Goal: Transaction & Acquisition: Purchase product/service

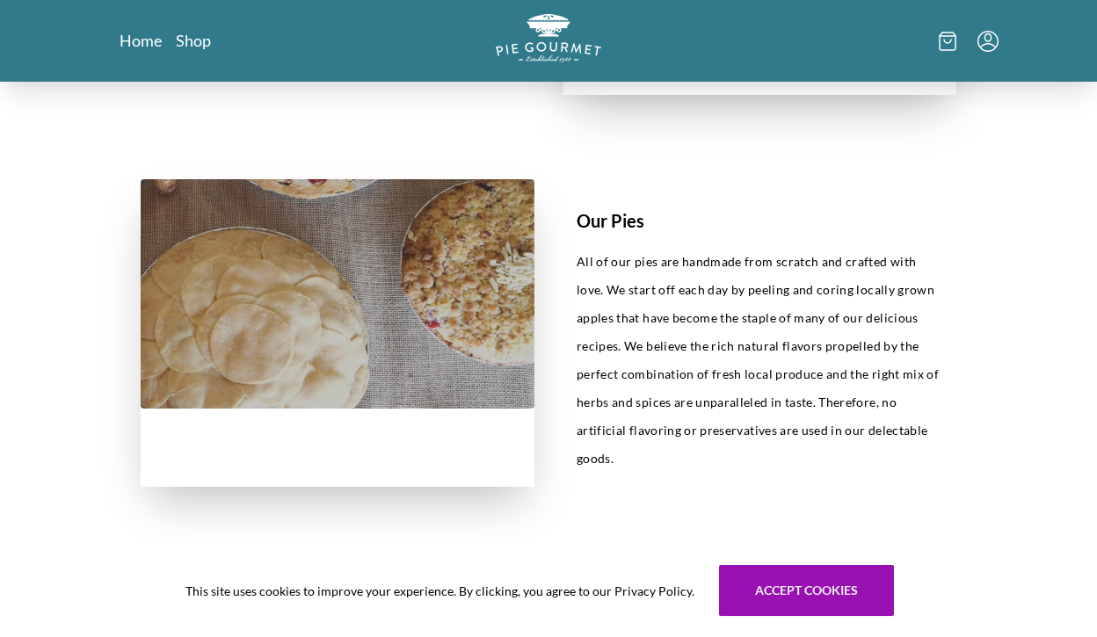
scroll to position [698, 0]
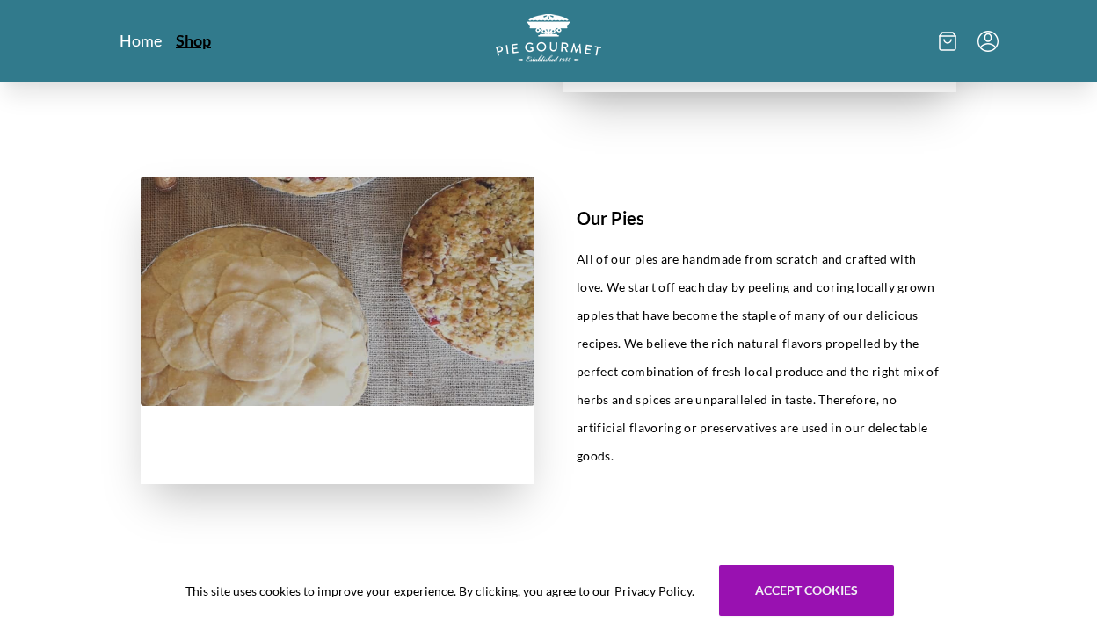
click at [193, 40] on link "Shop" at bounding box center [193, 40] width 35 height 21
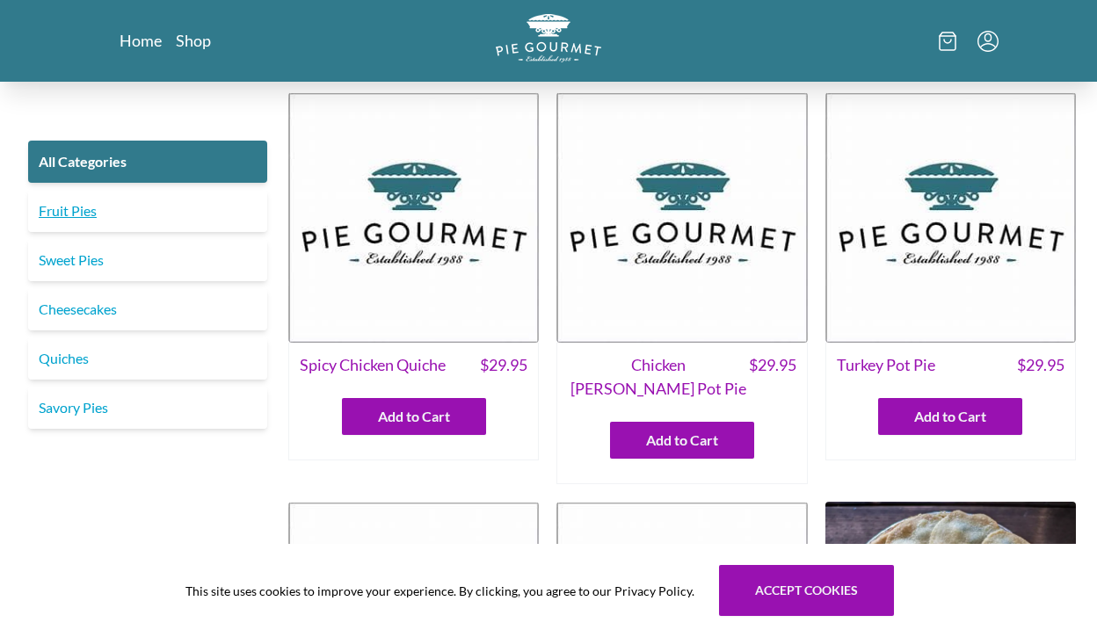
click at [82, 213] on link "Fruit Pies" at bounding box center [147, 211] width 239 height 42
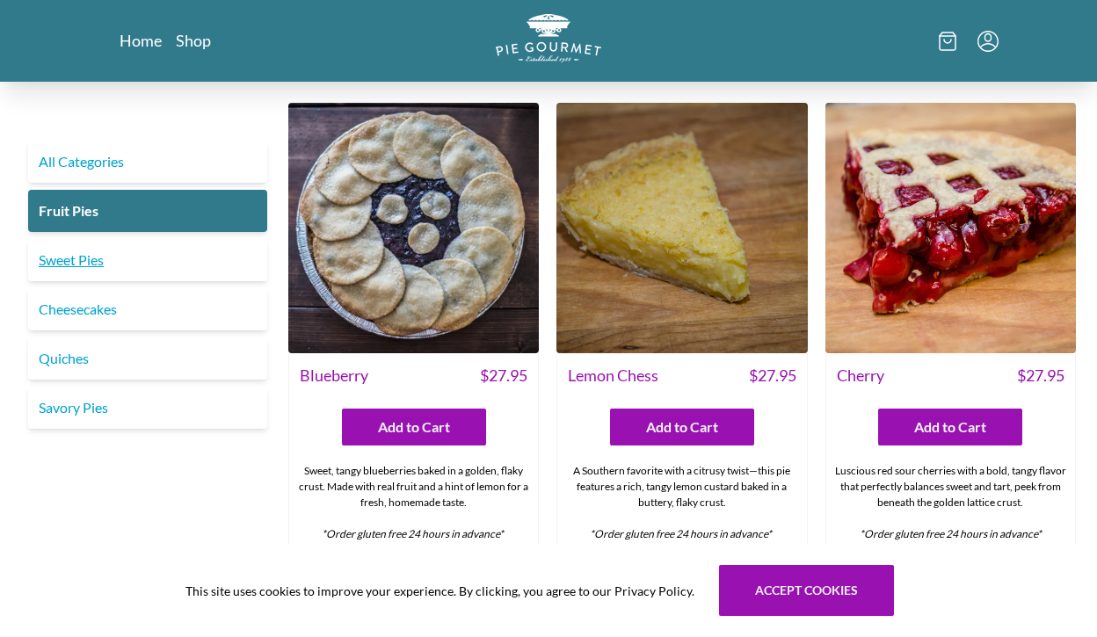
click at [89, 260] on link "Sweet Pies" at bounding box center [147, 260] width 239 height 42
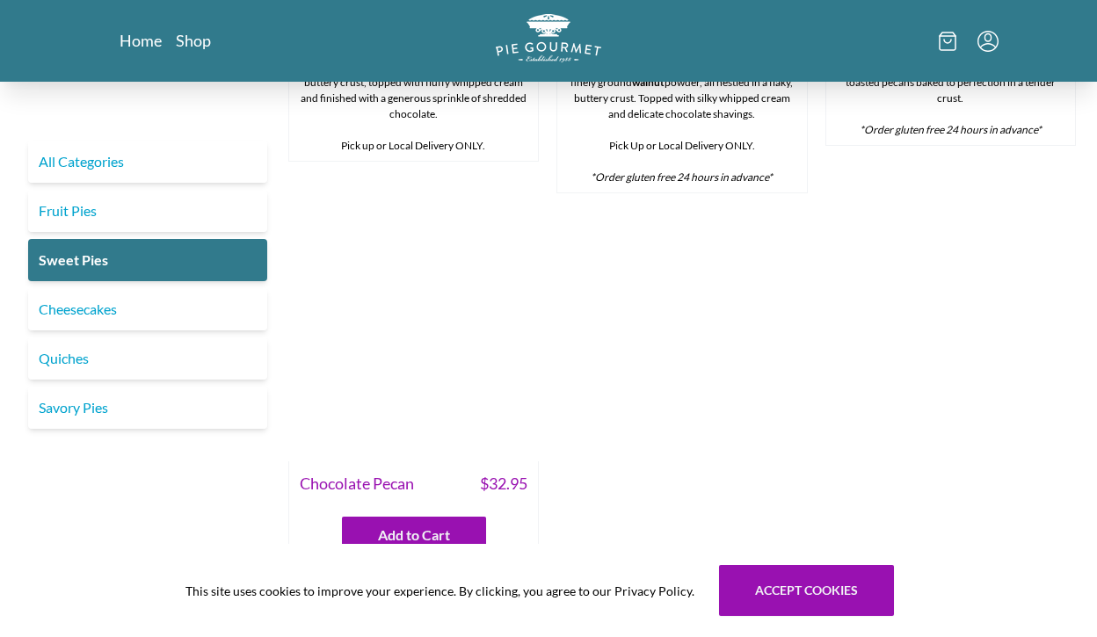
scroll to position [904, 0]
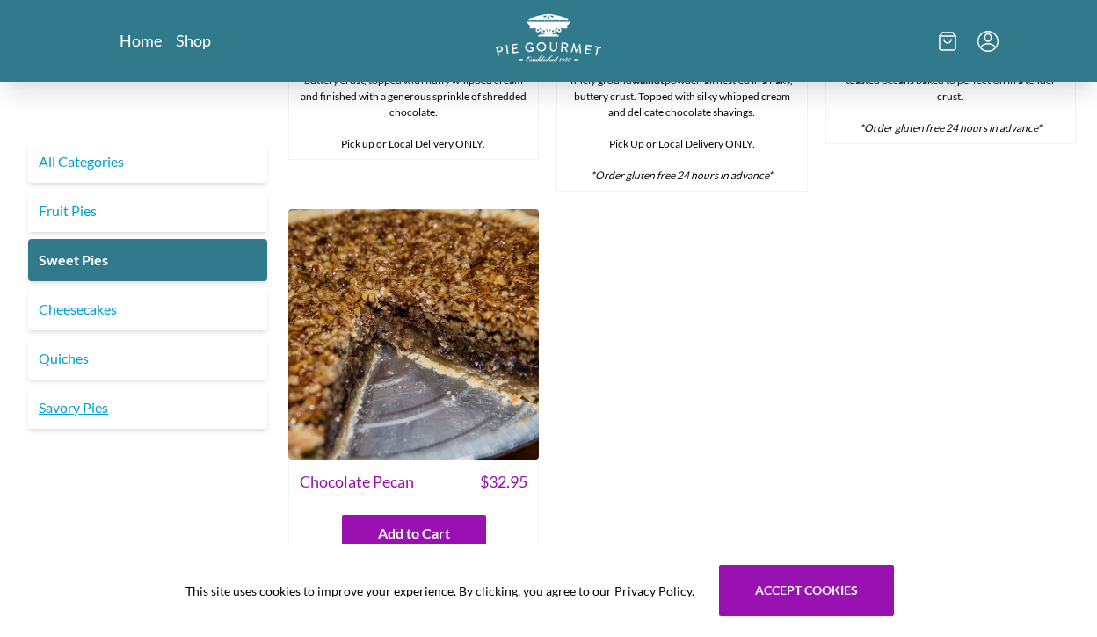
click at [76, 409] on link "Savory Pies" at bounding box center [147, 408] width 239 height 42
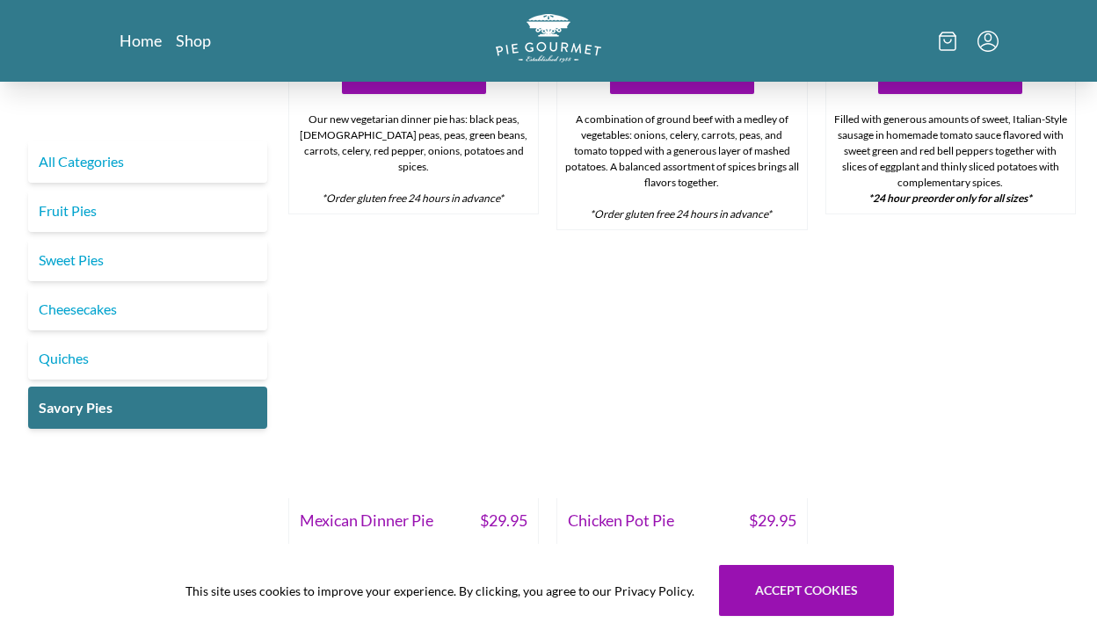
scroll to position [757, 0]
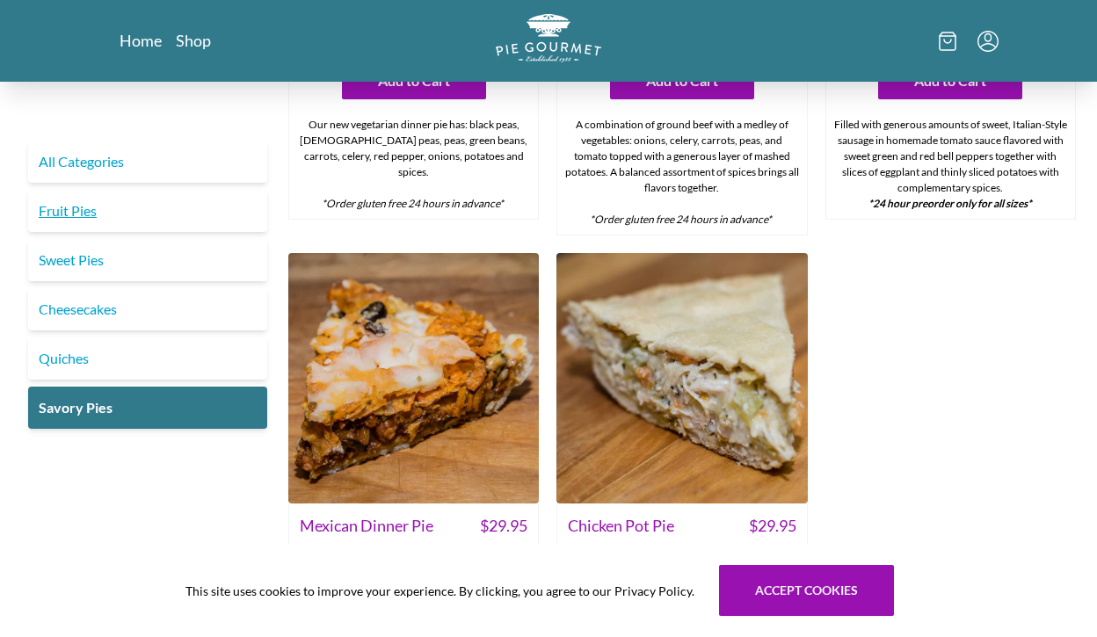
click at [73, 215] on link "Fruit Pies" at bounding box center [147, 211] width 239 height 42
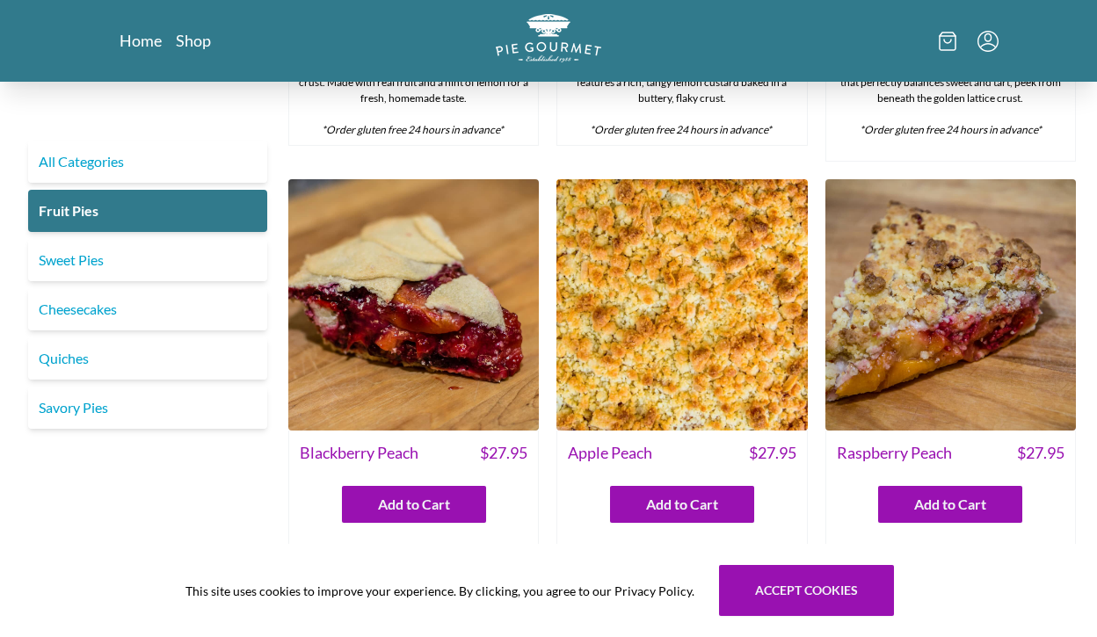
scroll to position [401, 0]
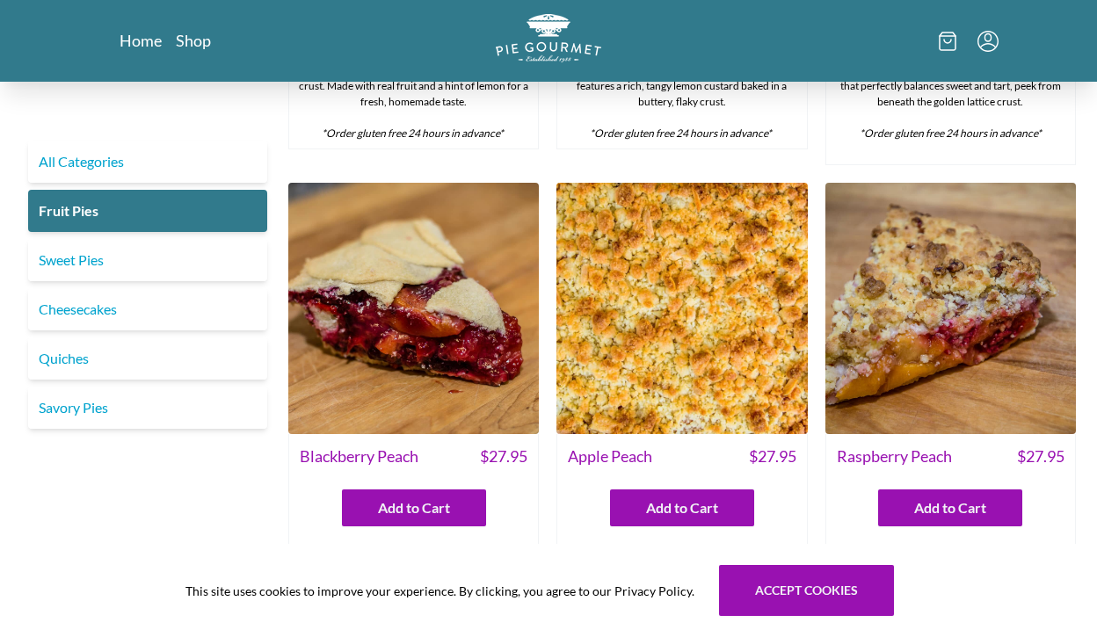
click at [868, 328] on img at bounding box center [951, 308] width 251 height 251
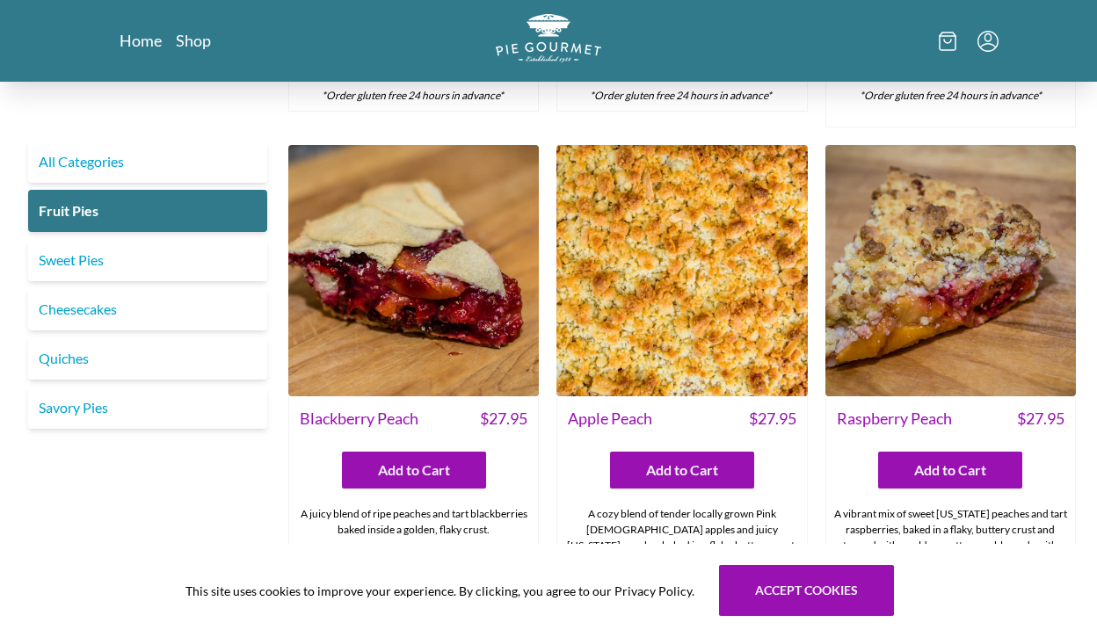
scroll to position [506, 0]
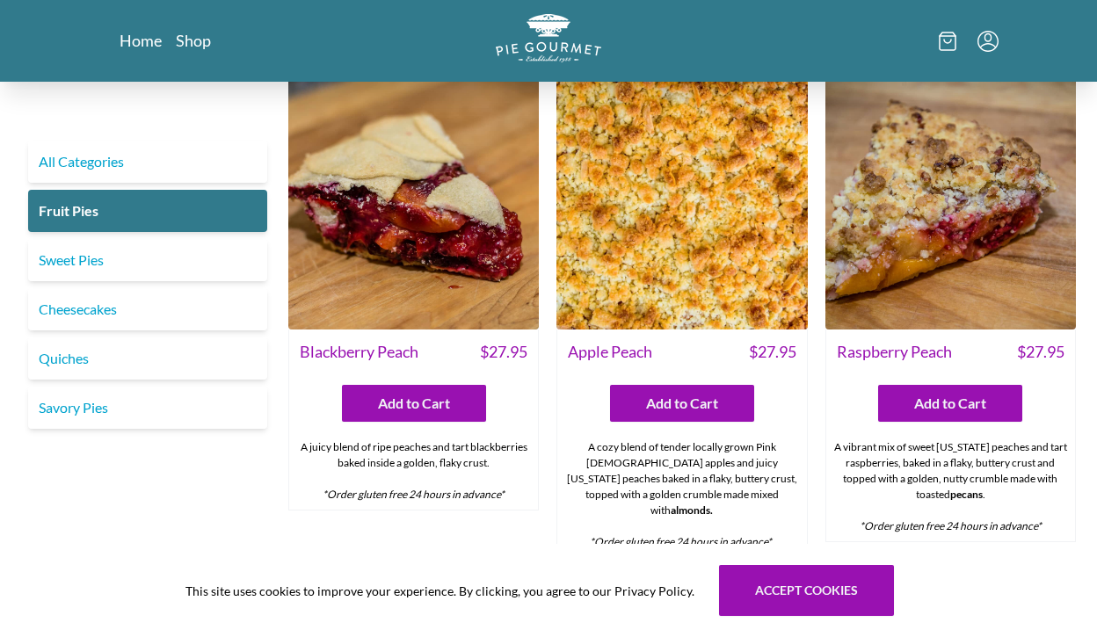
click at [625, 360] on span "Apple Peach" at bounding box center [610, 352] width 84 height 24
click at [660, 280] on img at bounding box center [682, 203] width 251 height 251
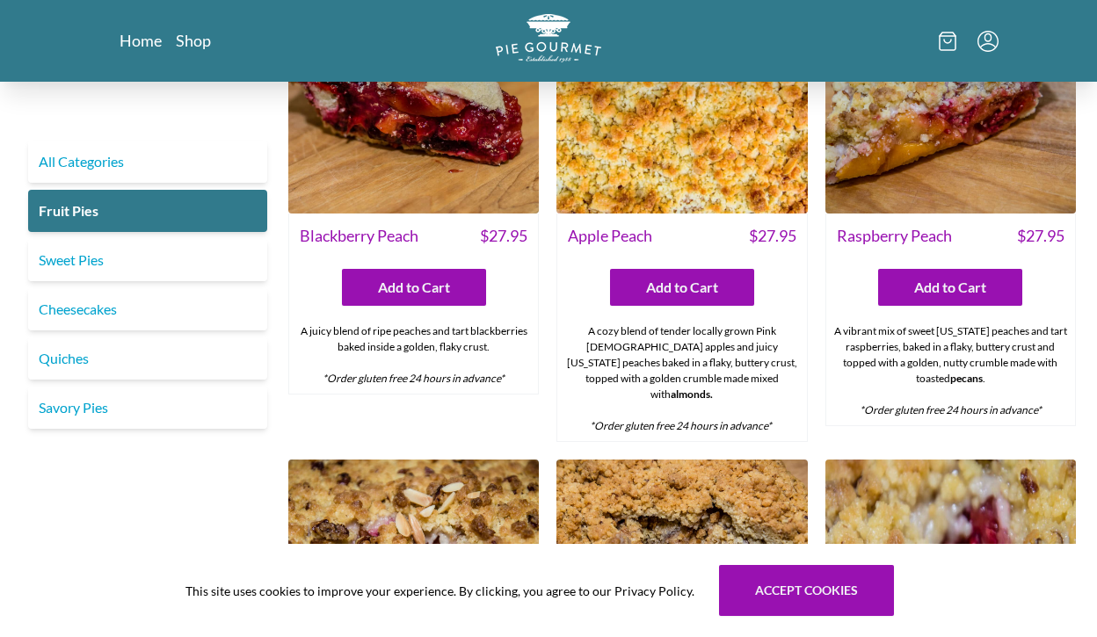
scroll to position [609, 0]
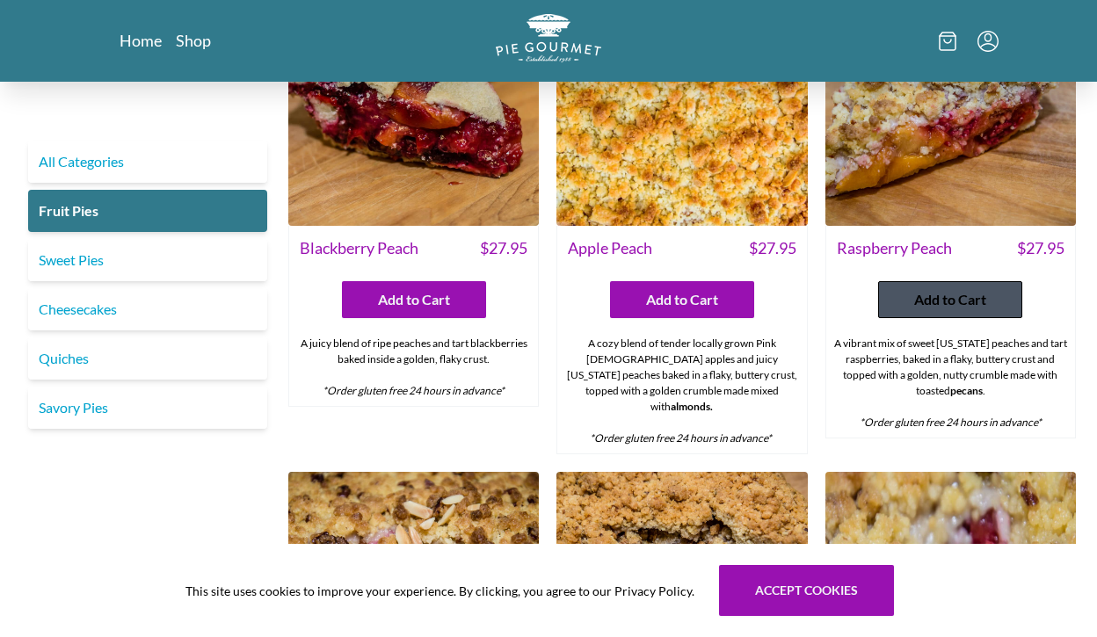
click at [970, 289] on span "Add to Cart" at bounding box center [950, 299] width 72 height 21
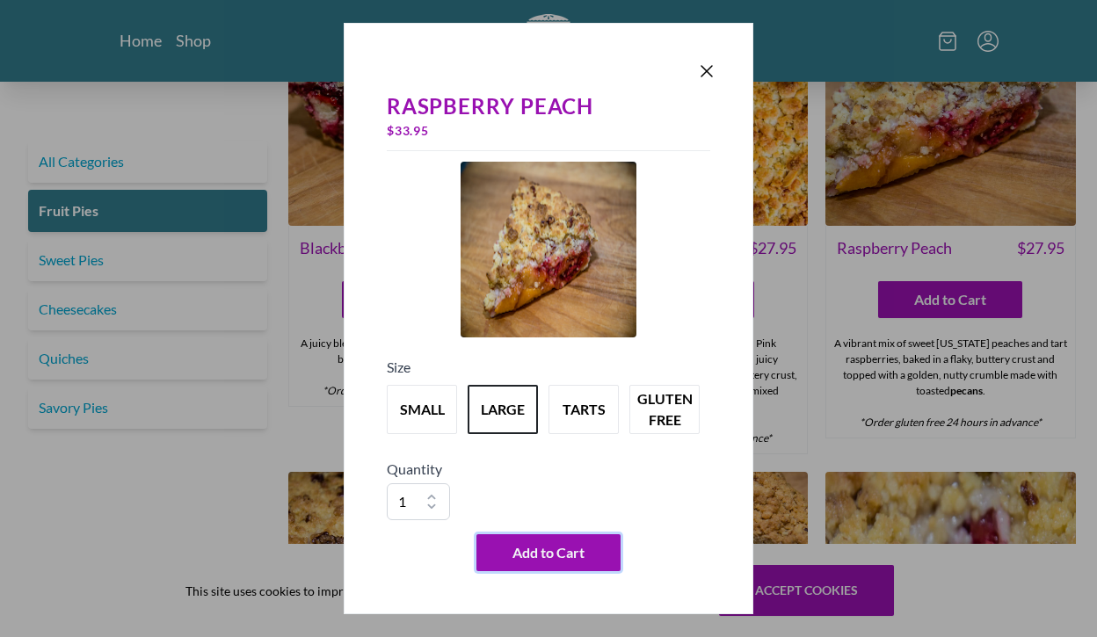
click at [600, 436] on div "Raspberry Peach $ 33.95 Size small large tarts gluten free Quantity 1 2 3 4 5 6…" at bounding box center [549, 331] width 338 height 495
click at [591, 405] on button "tarts" at bounding box center [583, 409] width 77 height 55
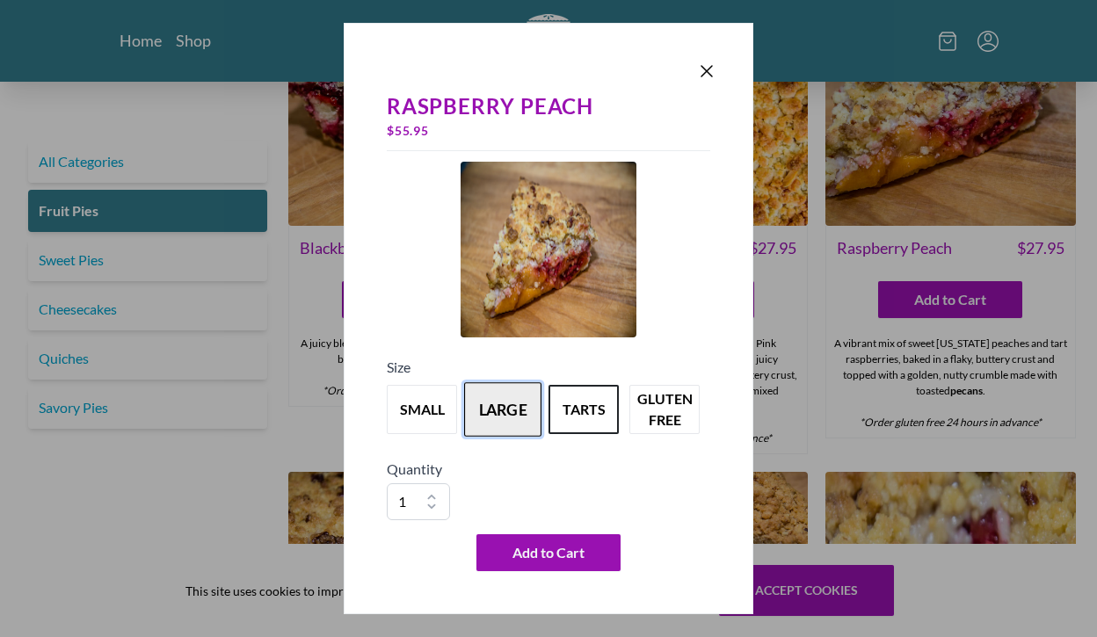
click at [506, 408] on button "large" at bounding box center [502, 409] width 77 height 55
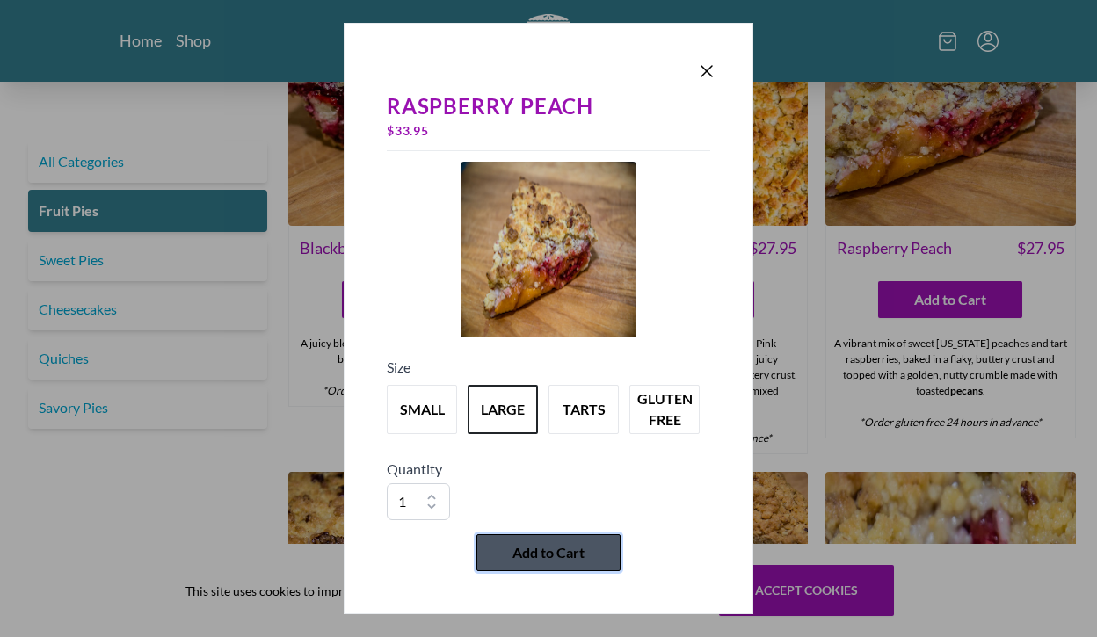
click at [550, 550] on span "Add to Cart" at bounding box center [549, 552] width 72 height 21
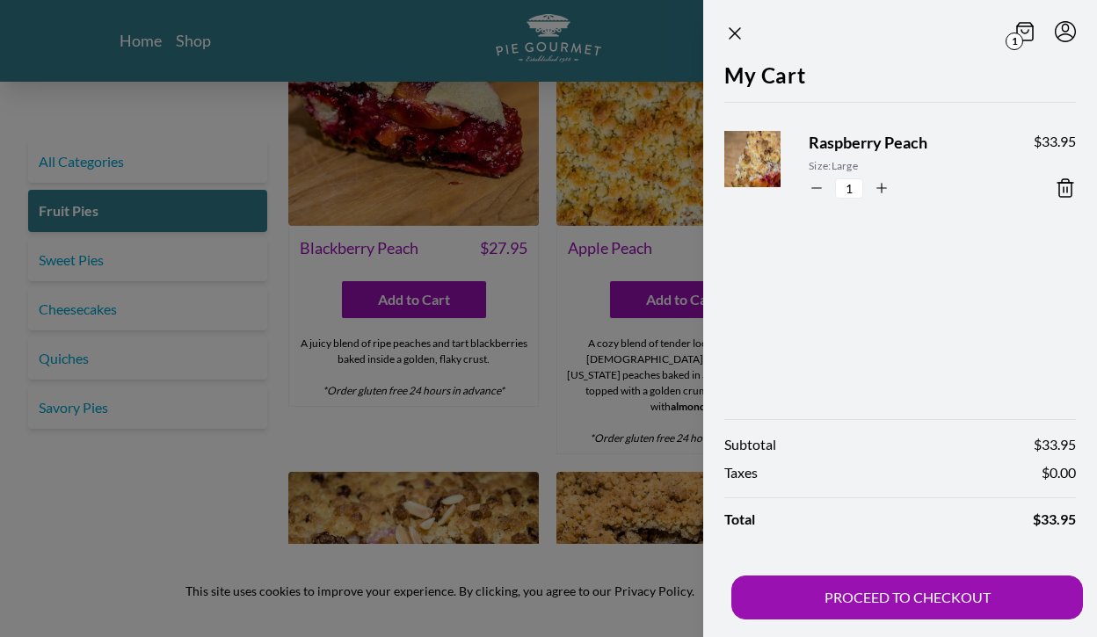
click at [106, 266] on div at bounding box center [548, 318] width 1097 height 637
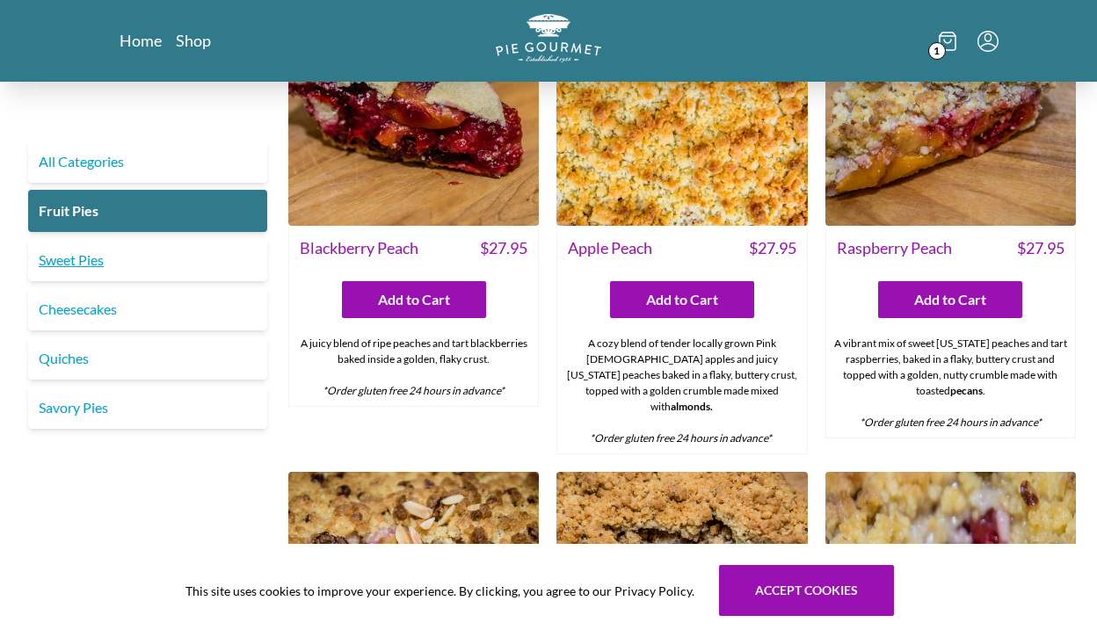
click at [106, 266] on link "Sweet Pies" at bounding box center [147, 260] width 239 height 42
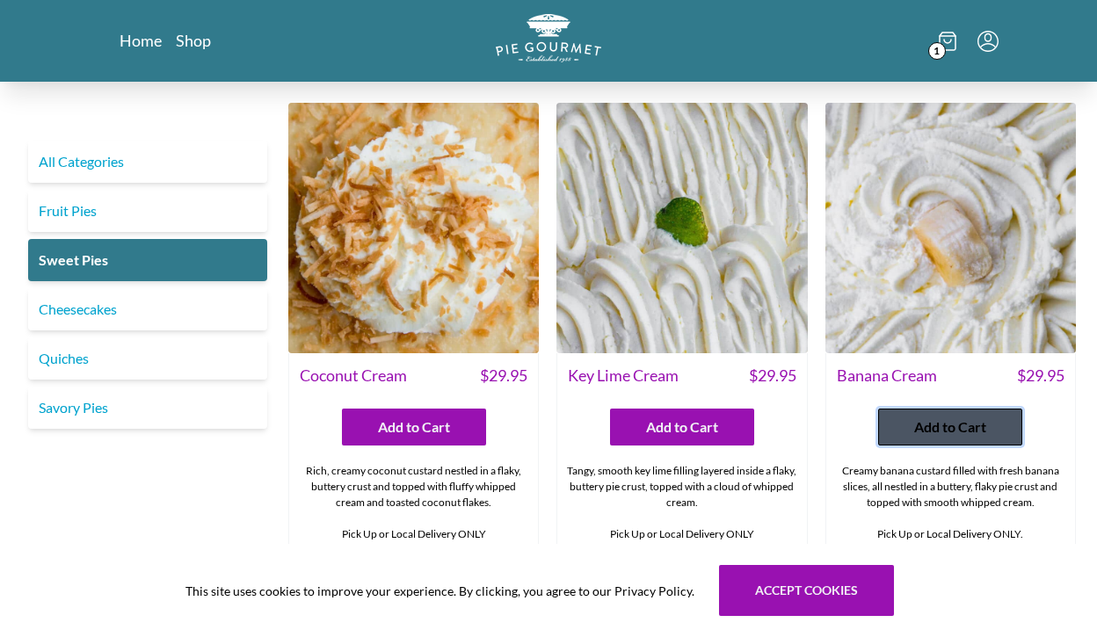
click at [940, 430] on span "Add to Cart" at bounding box center [950, 427] width 72 height 21
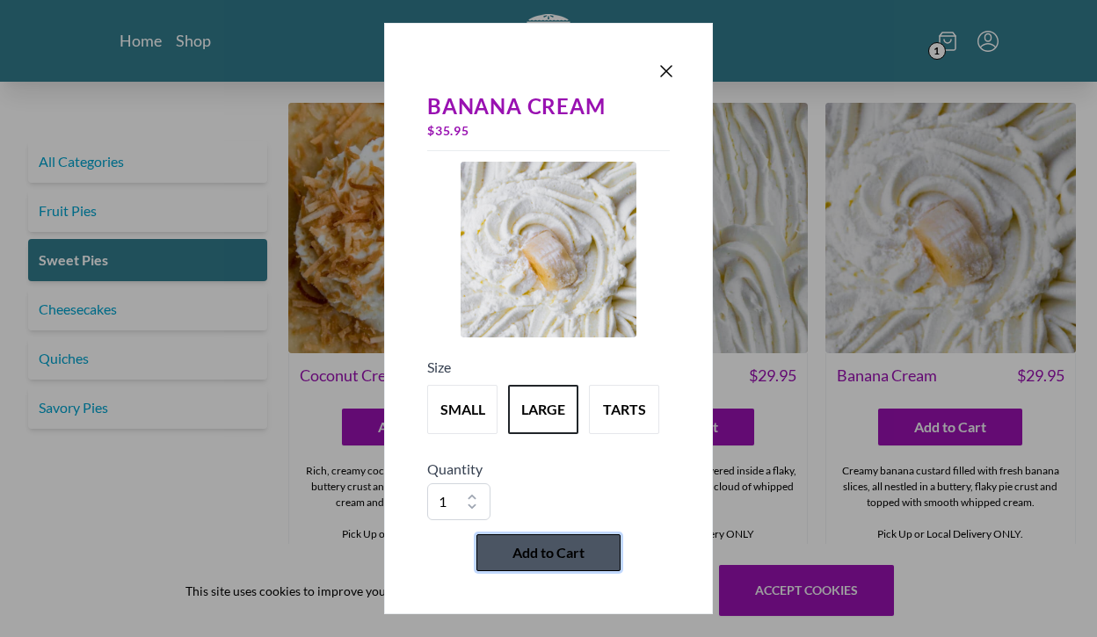
click at [557, 556] on span "Add to Cart" at bounding box center [549, 552] width 72 height 21
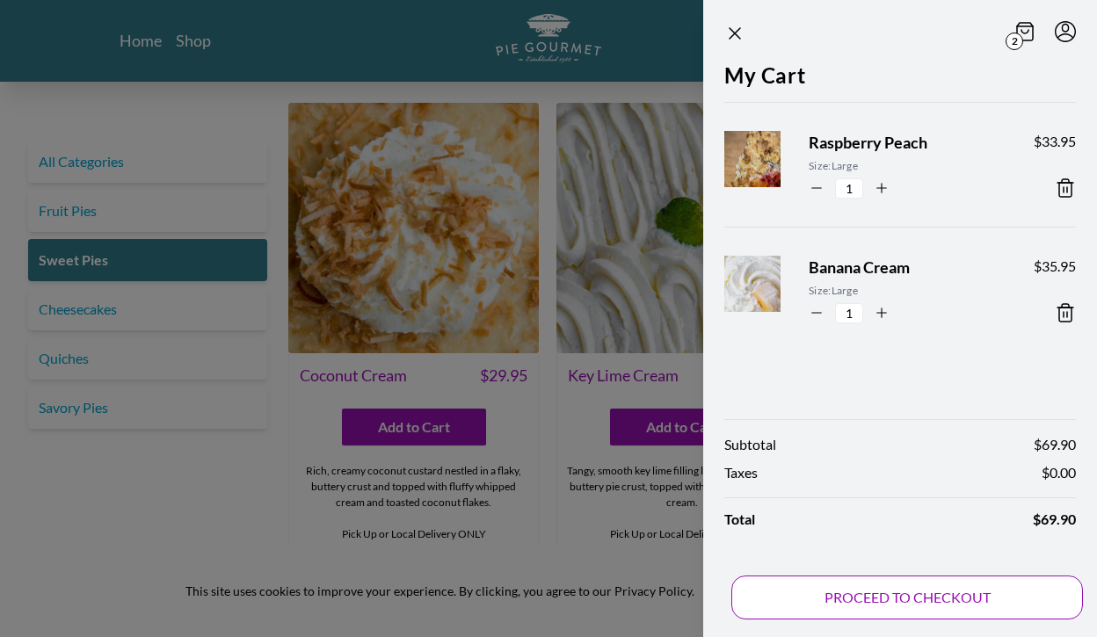
click at [934, 597] on button "PROCEED TO CHECKOUT" at bounding box center [907, 598] width 352 height 44
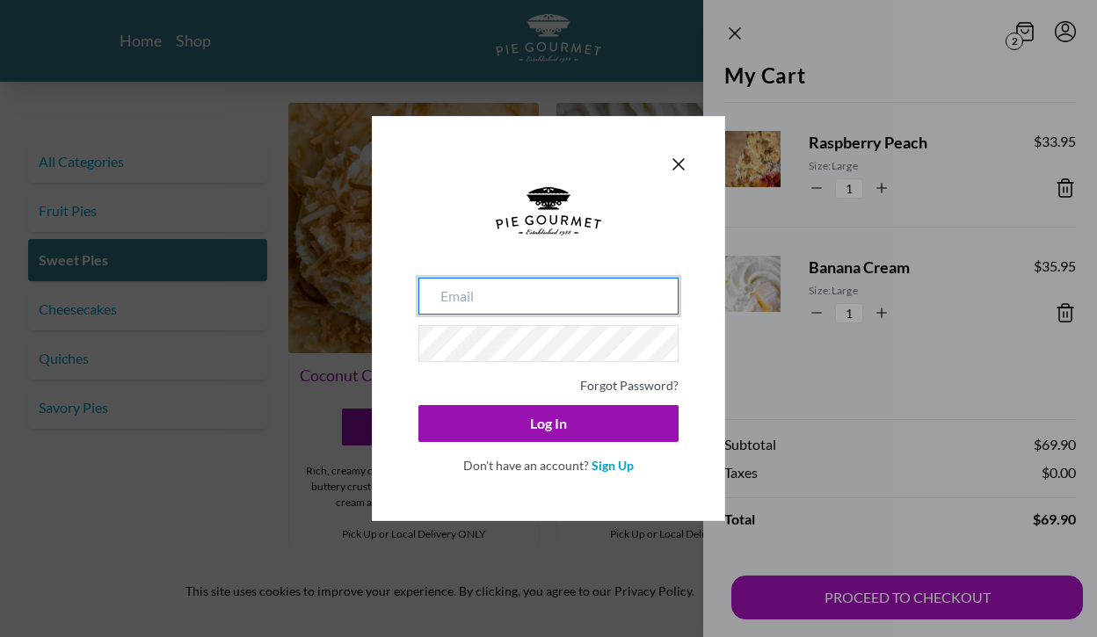
click at [519, 305] on input "email" at bounding box center [548, 296] width 260 height 37
type input "[EMAIL_ADDRESS][DOMAIN_NAME]"
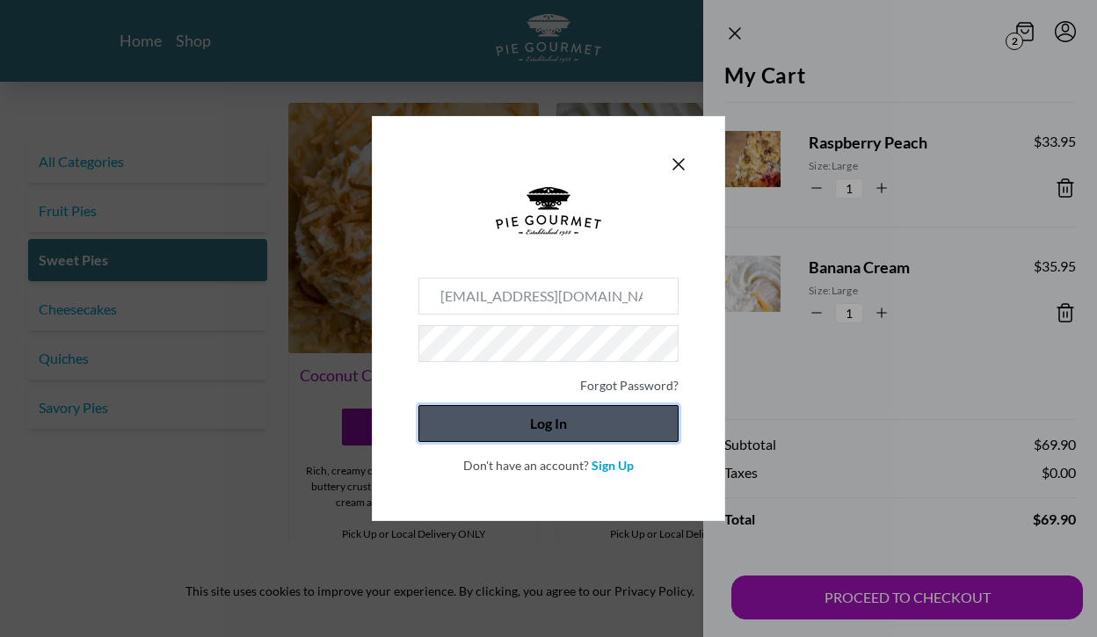
click at [534, 421] on button "Log In" at bounding box center [548, 423] width 260 height 37
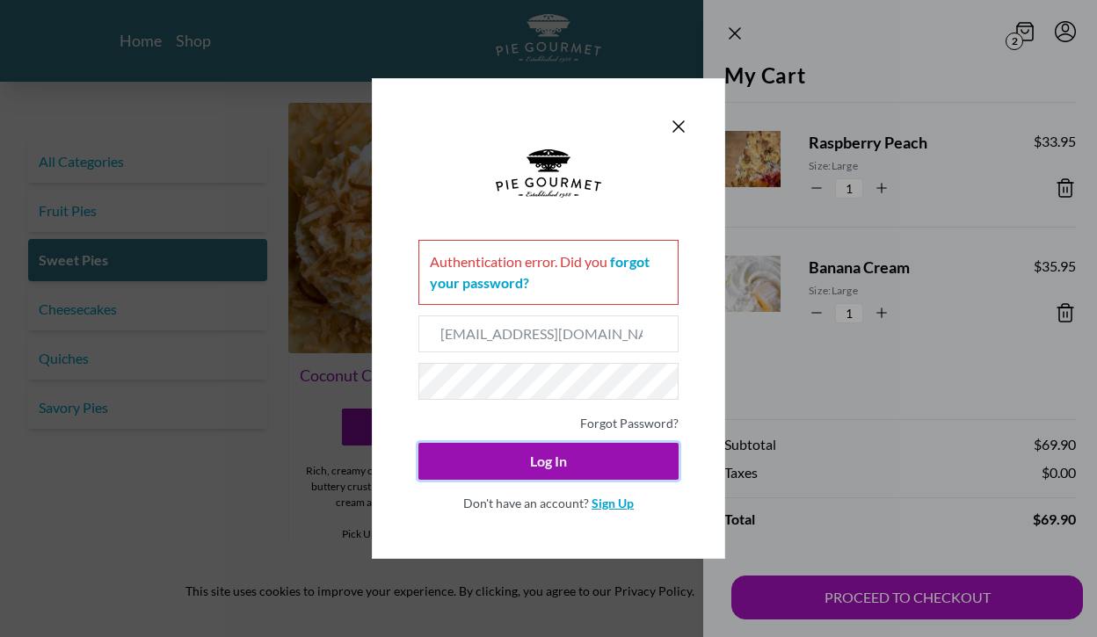
click at [608, 504] on link "Sign Up" at bounding box center [613, 503] width 42 height 15
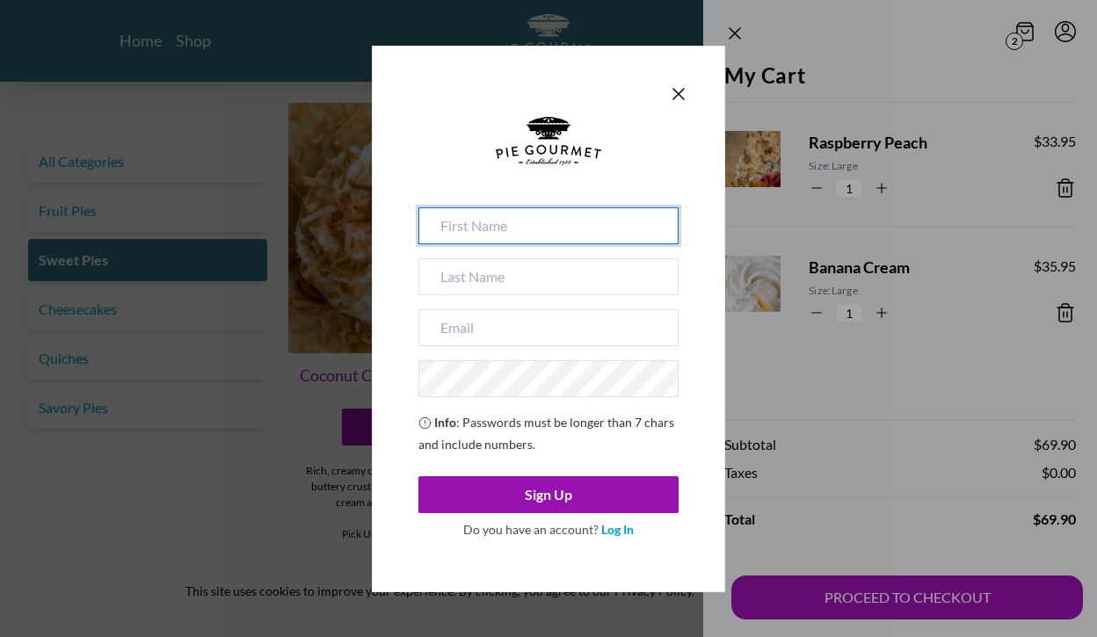
click at [578, 224] on input at bounding box center [548, 225] width 260 height 37
type input "[PERSON_NAME]"
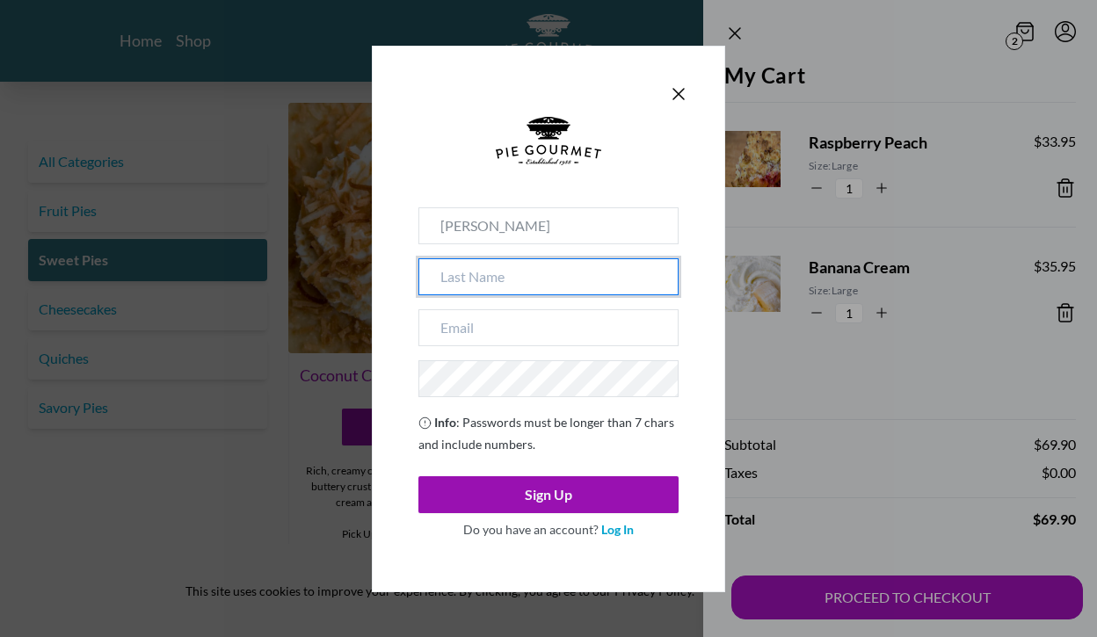
type input "[PERSON_NAME]"
type input "[EMAIL_ADDRESS][DOMAIN_NAME]"
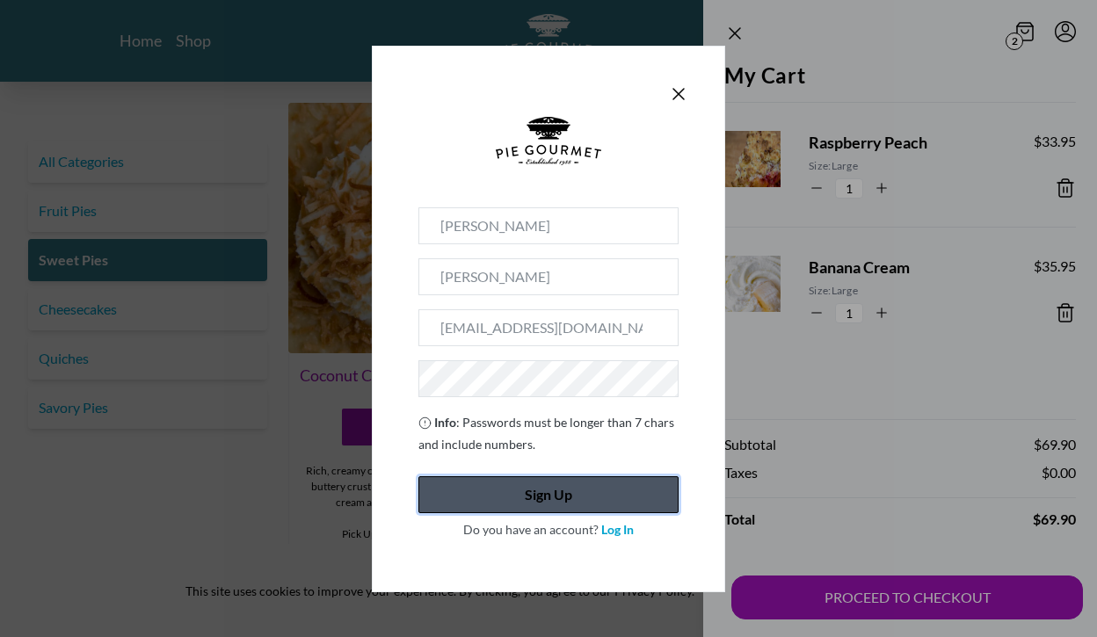
click at [527, 500] on button "Sign Up" at bounding box center [548, 495] width 260 height 37
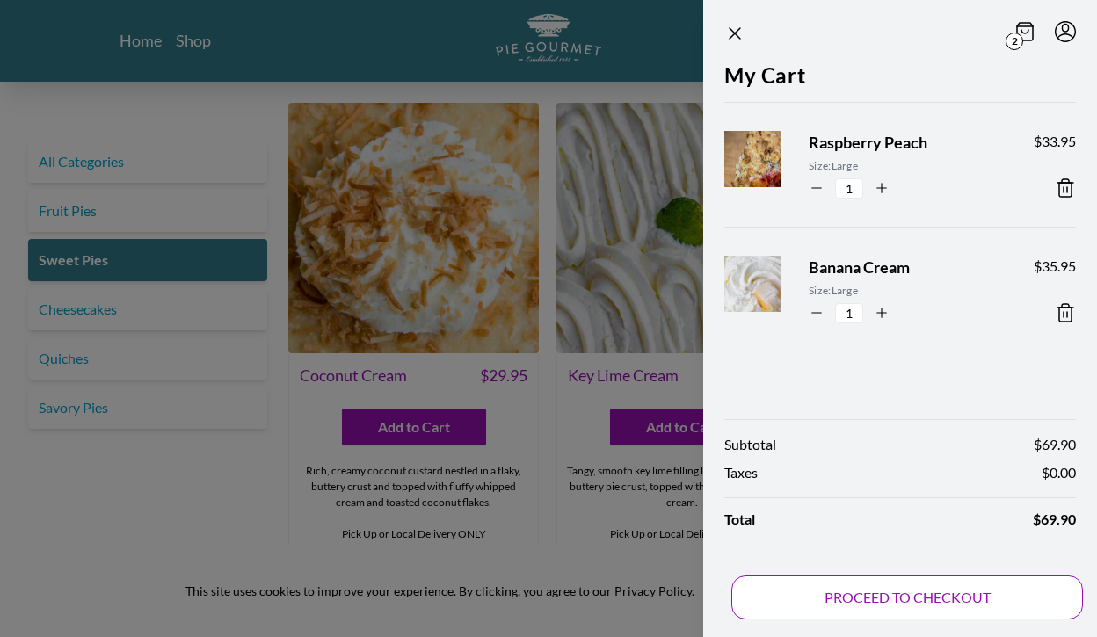
click at [962, 603] on button "PROCEED TO CHECKOUT" at bounding box center [907, 598] width 352 height 44
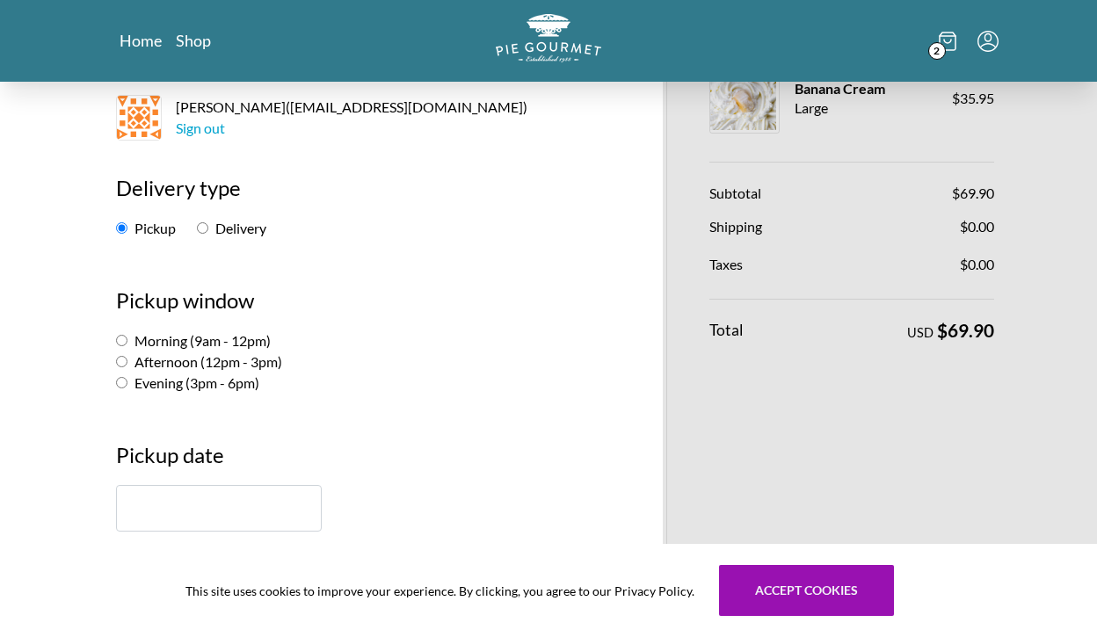
scroll to position [152, 0]
click at [122, 382] on input "Evening (3pm - 6pm)" at bounding box center [121, 384] width 11 height 11
radio input "true"
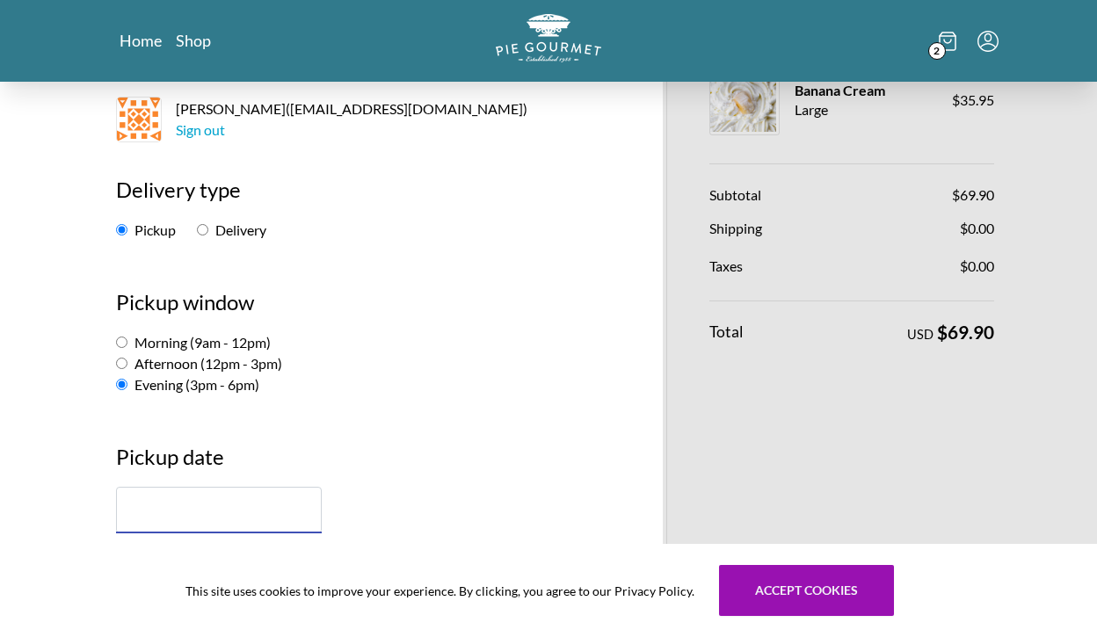
click at [177, 510] on input "text" at bounding box center [219, 510] width 206 height 47
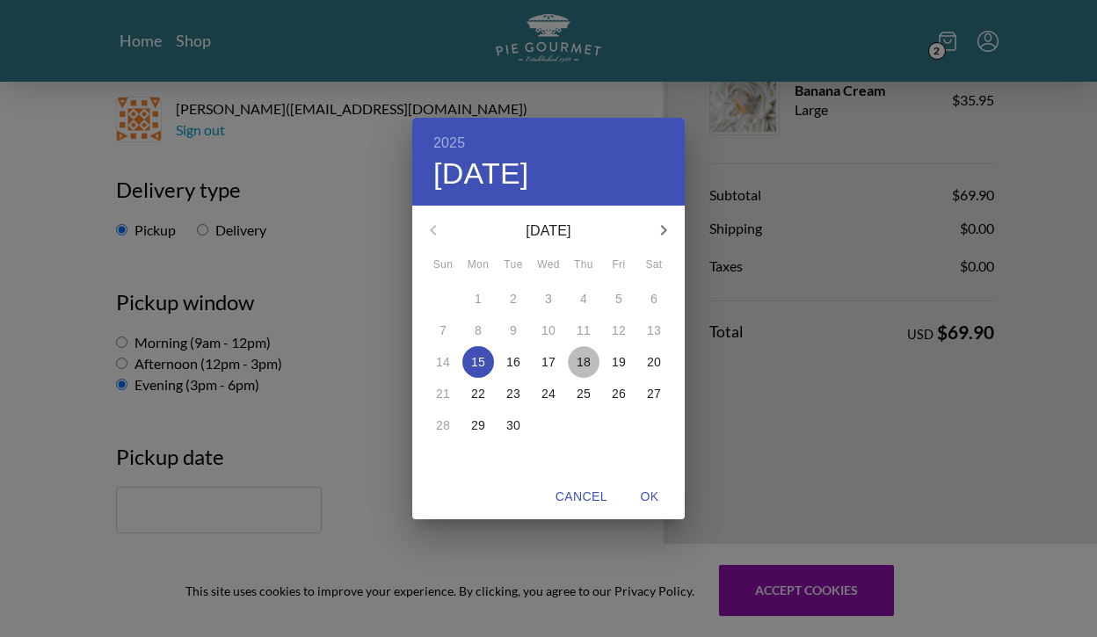
click at [586, 362] on p "18" at bounding box center [584, 362] width 14 height 18
click at [648, 493] on span "OK" at bounding box center [650, 497] width 42 height 22
type input "[DATE]"
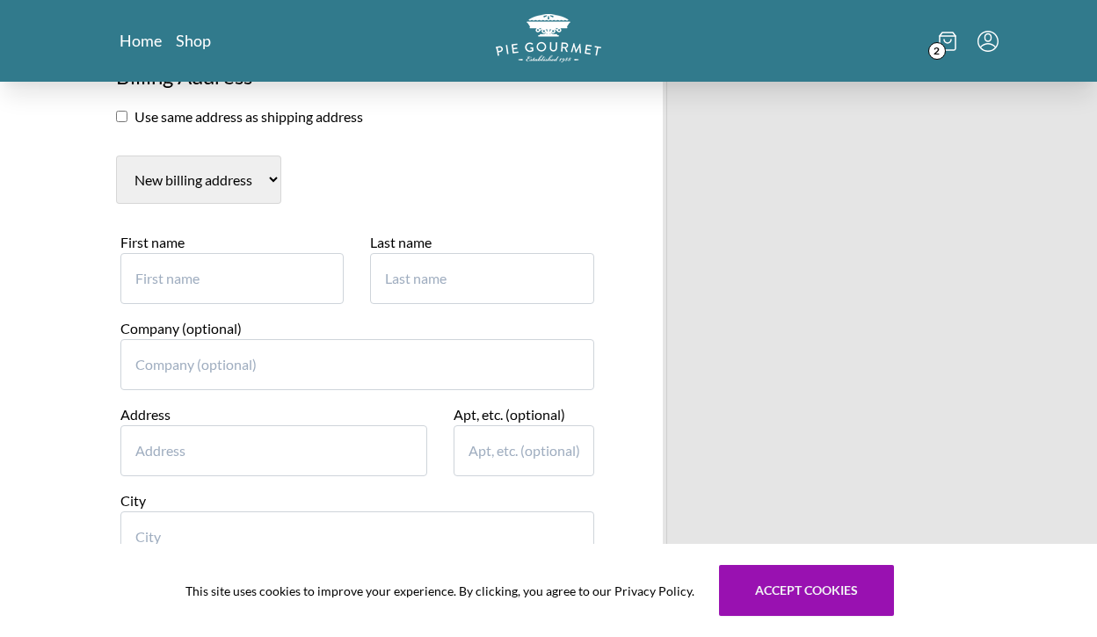
scroll to position [871, 0]
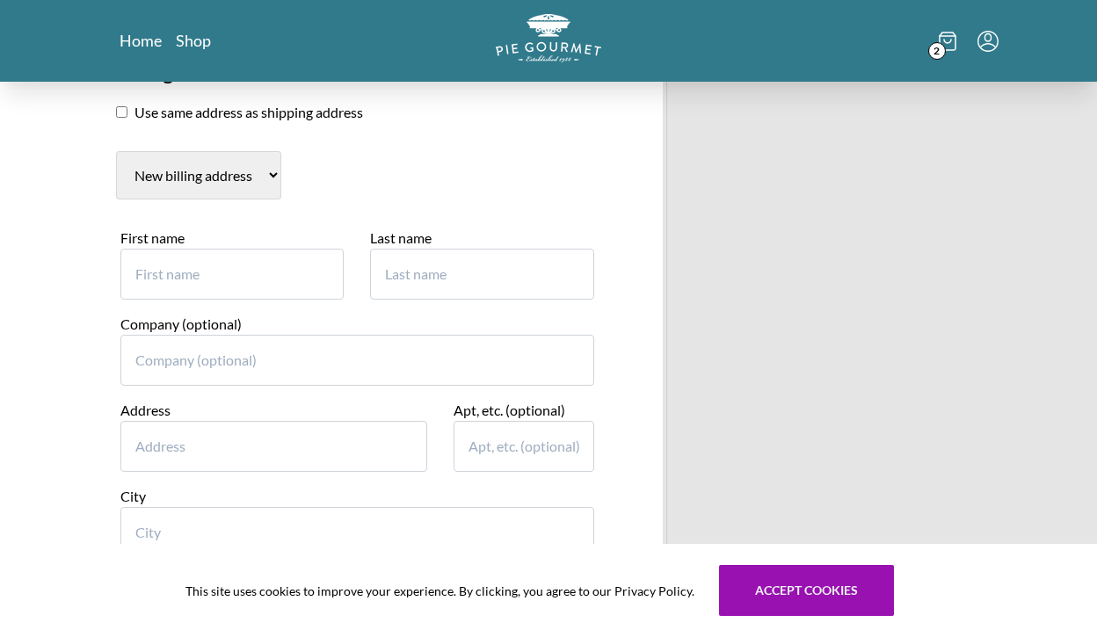
click at [242, 270] on input "First name" at bounding box center [231, 274] width 223 height 51
type input "[PERSON_NAME]"
type input "1"
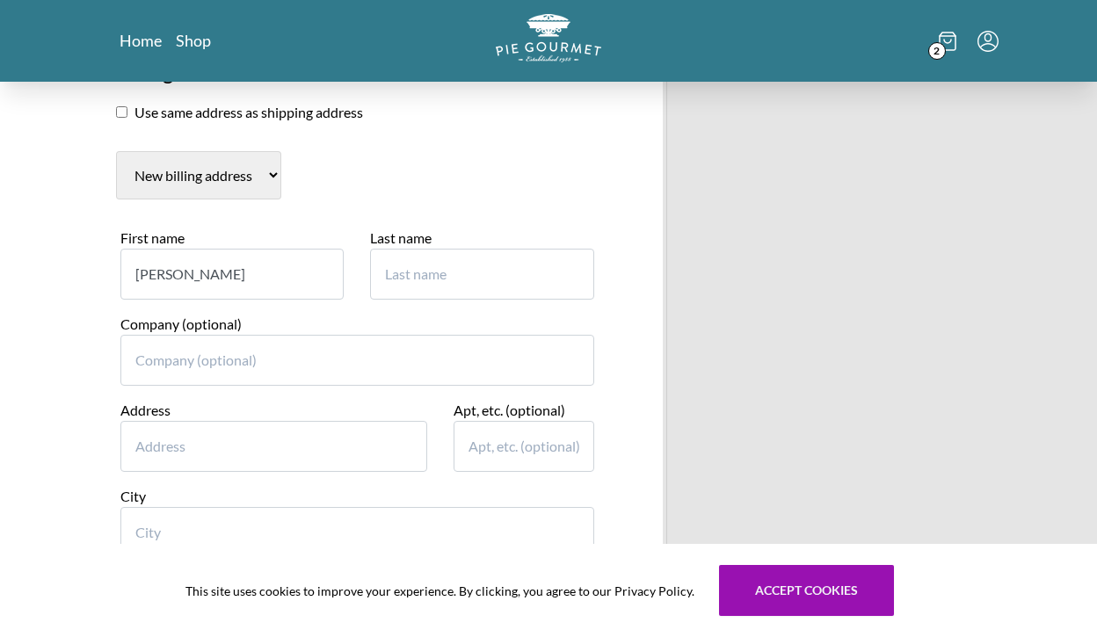
type input "[PERSON_NAME]"
type input "Teaching Strategies"
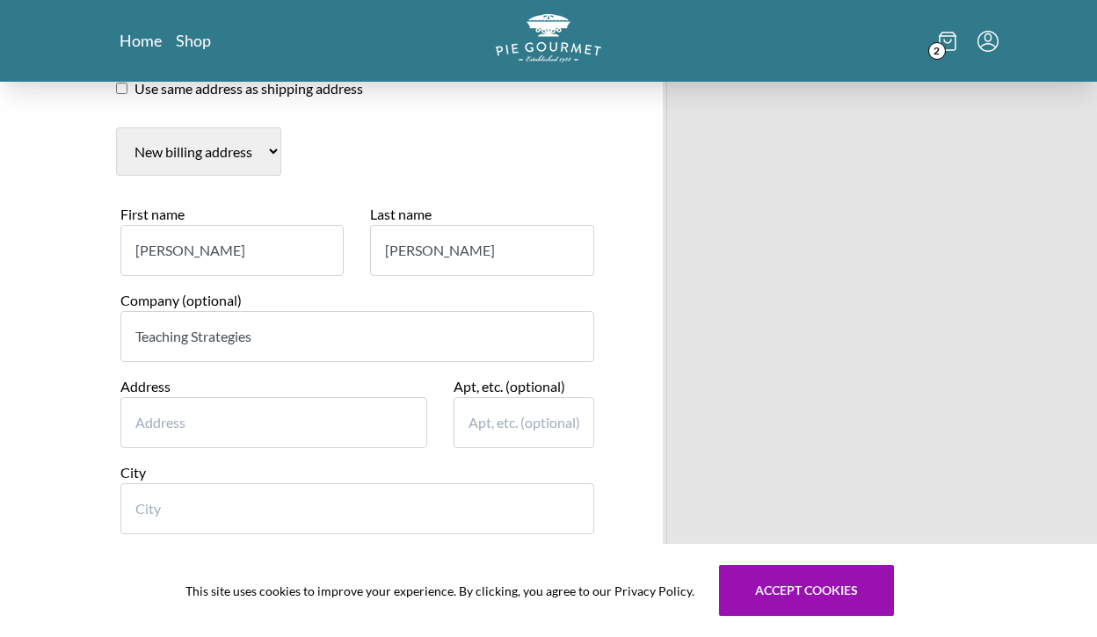
scroll to position [911, 0]
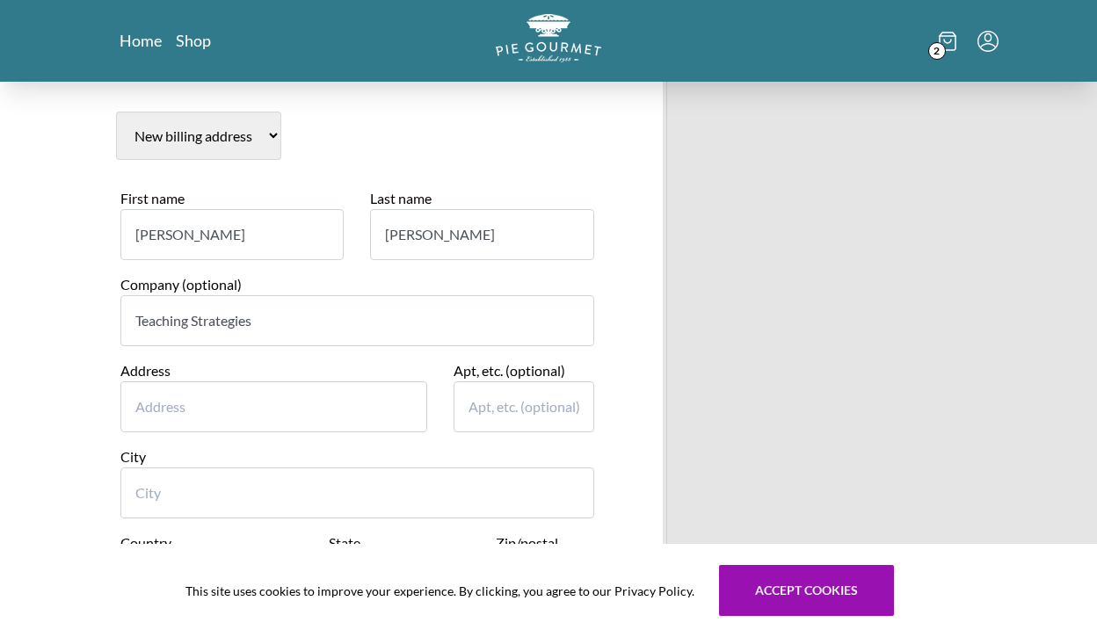
drag, startPoint x: 283, startPoint y: 321, endPoint x: 109, endPoint y: 305, distance: 174.8
click at [109, 305] on div "Company (optional) Teaching Strategies" at bounding box center [357, 317] width 500 height 86
click at [143, 410] on input "Address" at bounding box center [273, 407] width 307 height 51
type input "[STREET_ADDRESS]"
type input "[PERSON_NAME]"
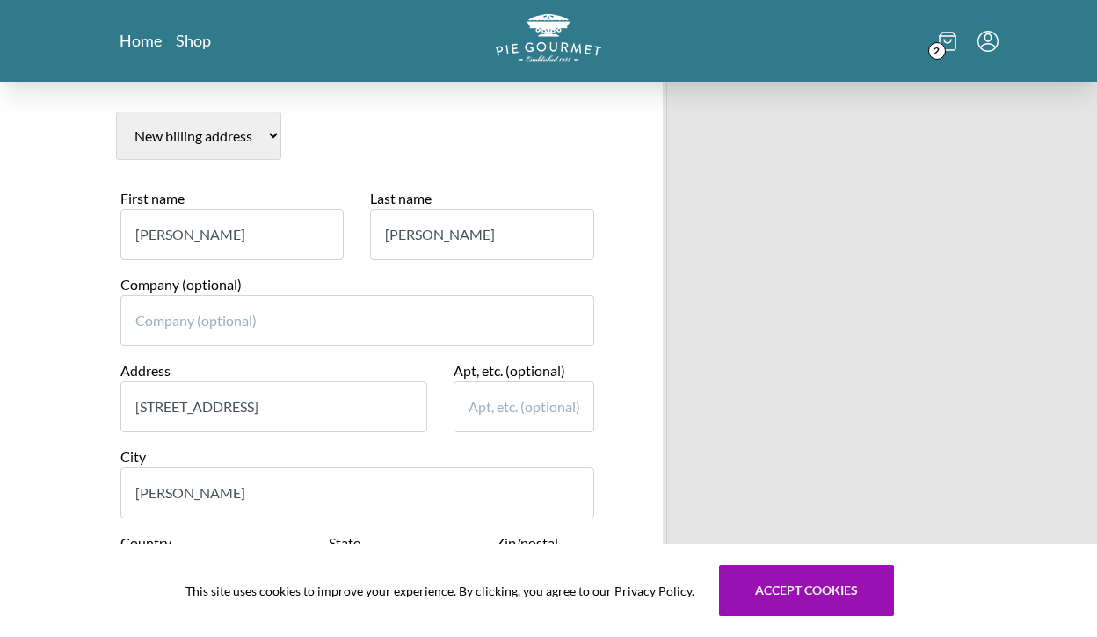
select select "VA"
type input "20171"
type input "7032826084"
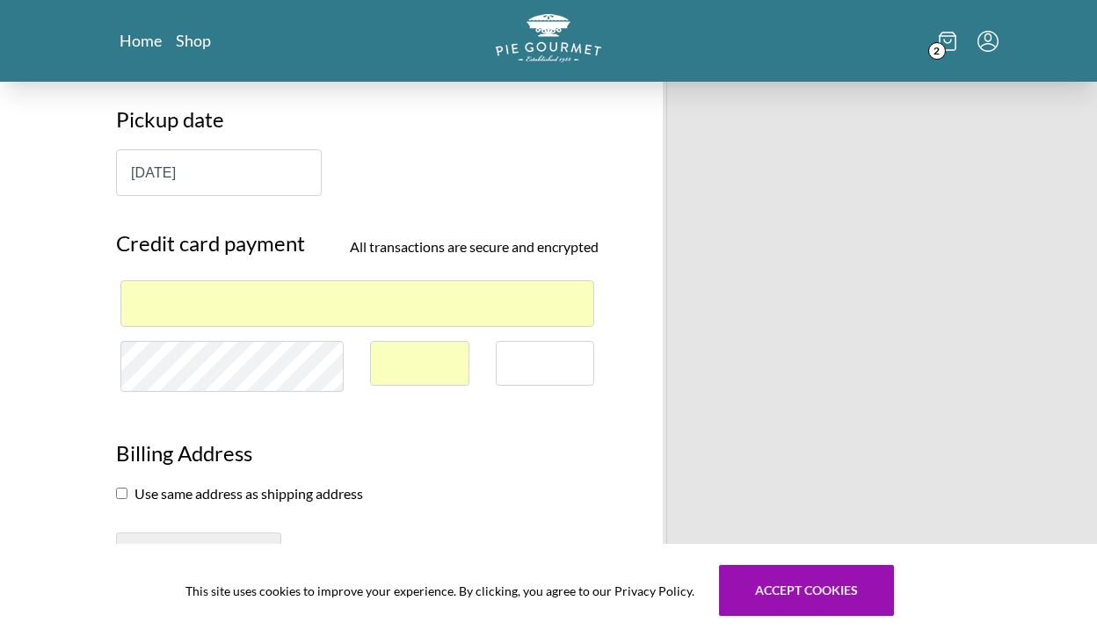
scroll to position [500, 0]
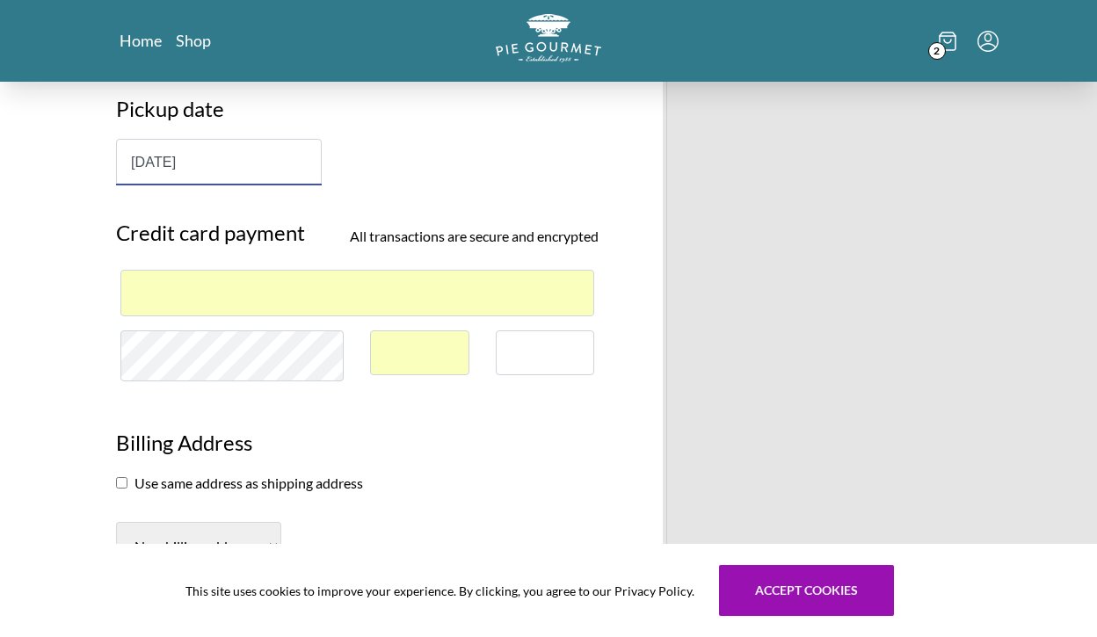
click at [282, 163] on input "[DATE]" at bounding box center [219, 162] width 206 height 47
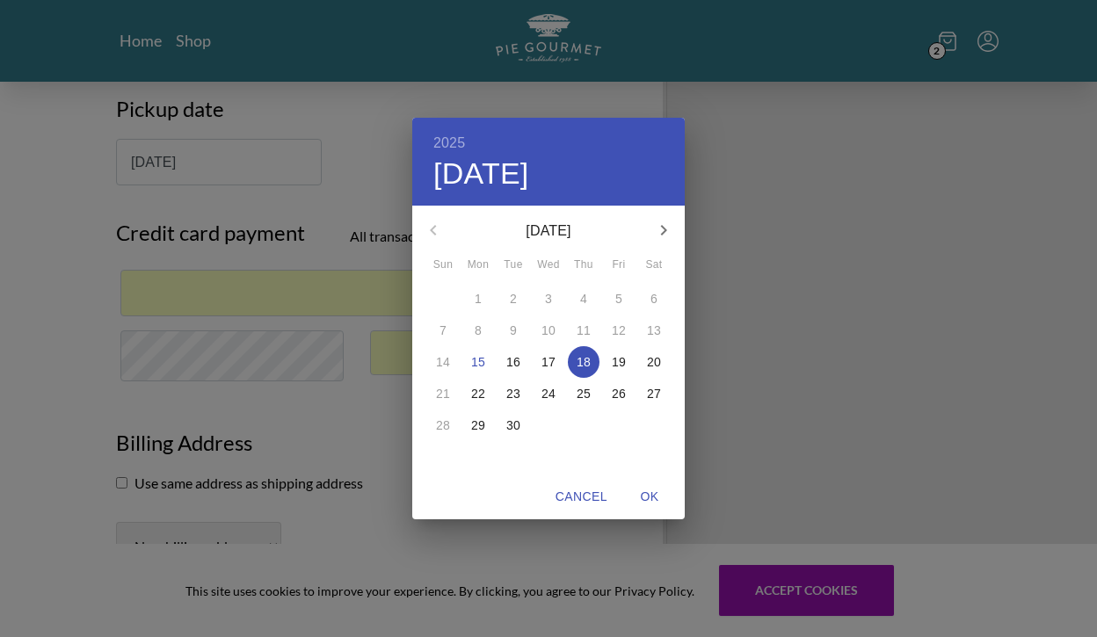
click at [779, 206] on div "2025 Thu, Sep [DATE] Mon Tue Wed Thu Fri Sat 31 1 2 3 4 5 6 7 8 9 10 11 12 13 1…" at bounding box center [548, 318] width 1097 height 637
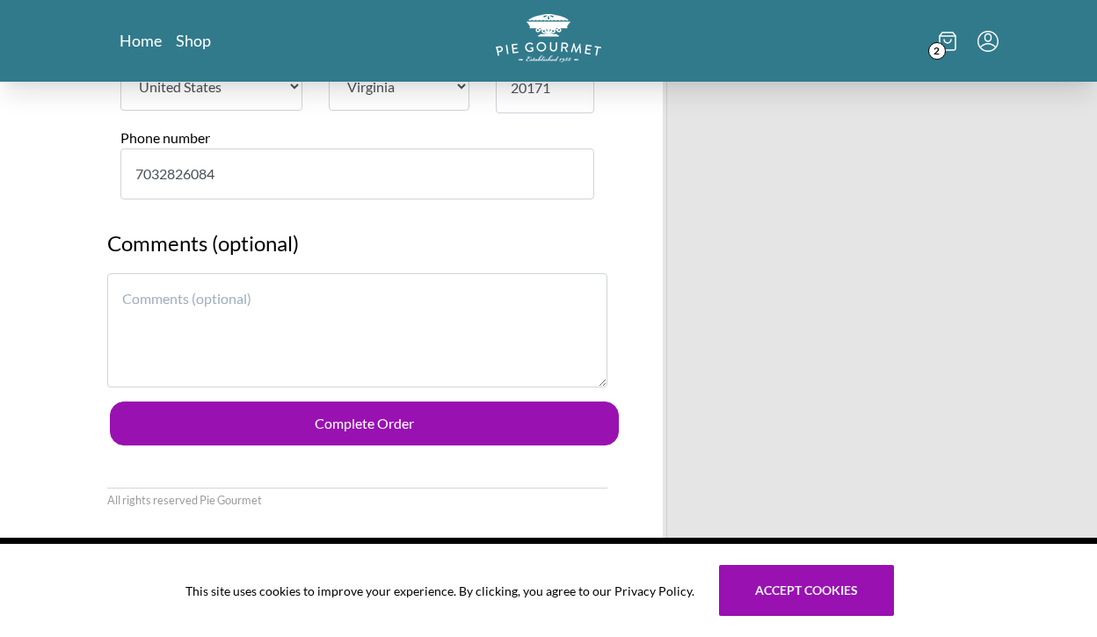
scroll to position [1403, 0]
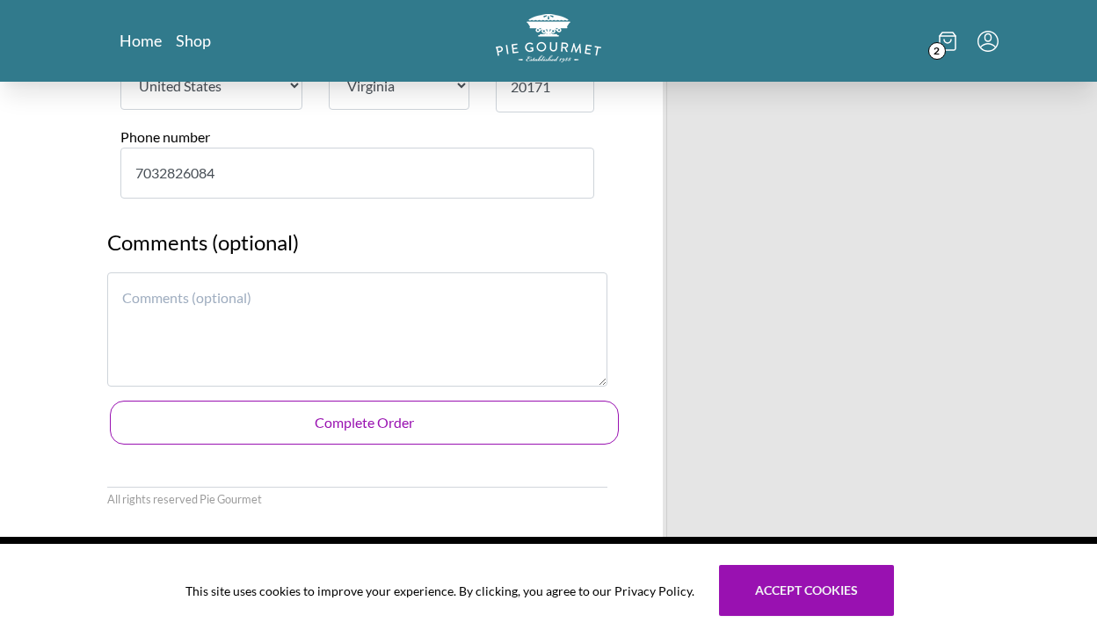
click at [418, 430] on button "Complete Order" at bounding box center [364, 423] width 509 height 44
